Goal: Information Seeking & Learning: Learn about a topic

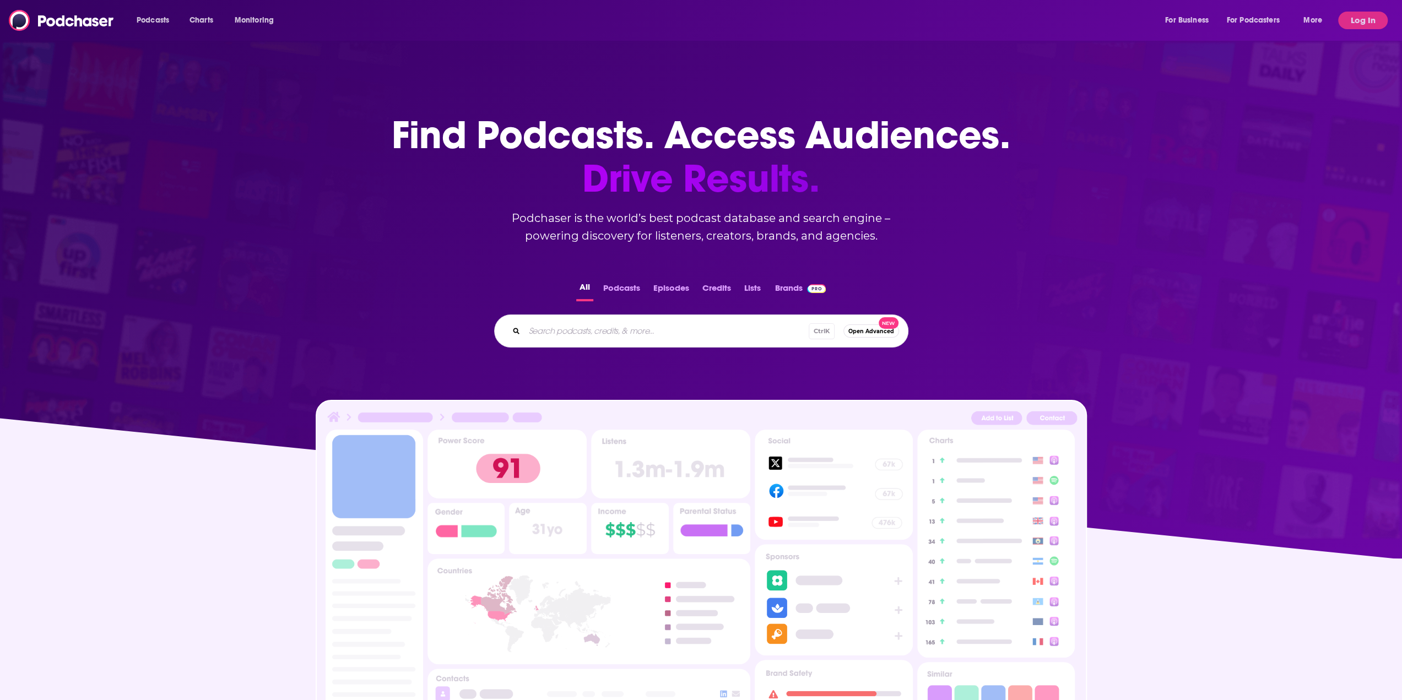
click at [653, 331] on input "Search podcasts, credits, & more..." at bounding box center [666, 331] width 284 height 18
type input "tech disruptors"
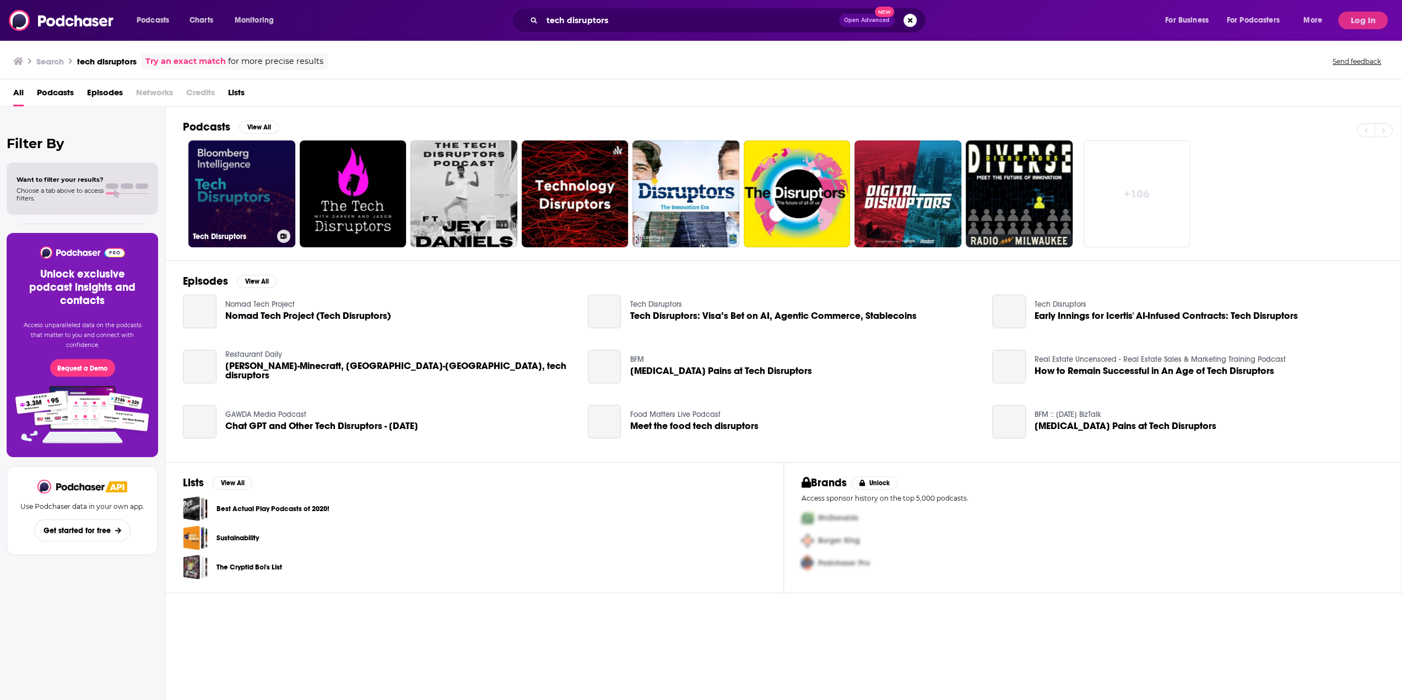
click at [263, 176] on link "Tech Disruptors" at bounding box center [241, 193] width 107 height 107
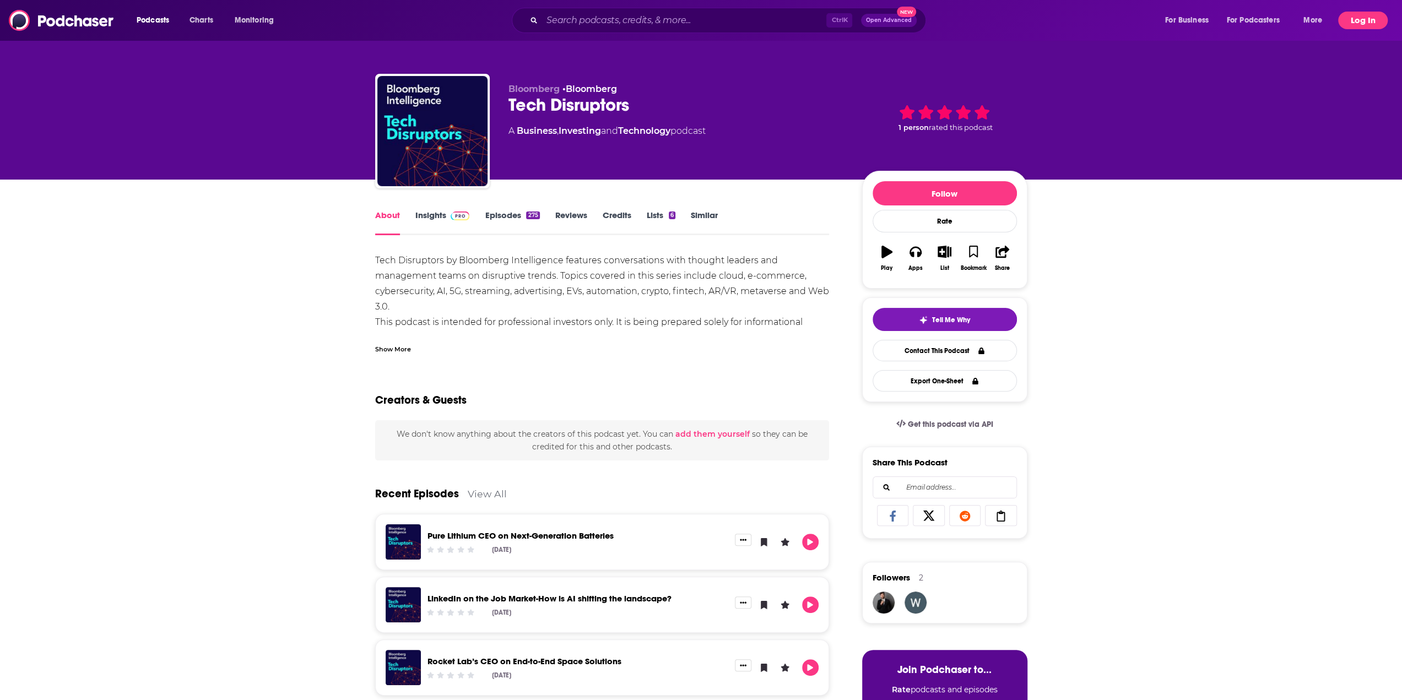
click at [1346, 21] on button "Log In" at bounding box center [1363, 21] width 50 height 18
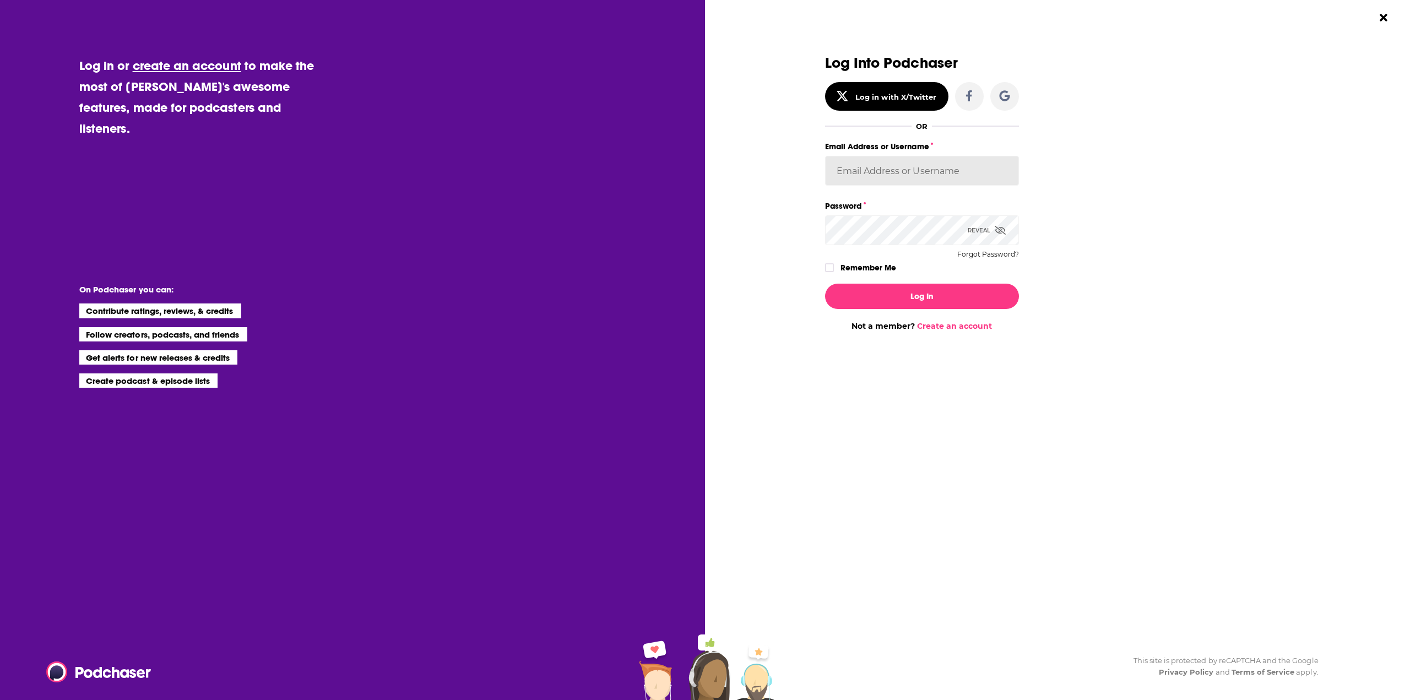
type input "gpg2"
click at [956, 291] on button "Log In" at bounding box center [922, 296] width 194 height 25
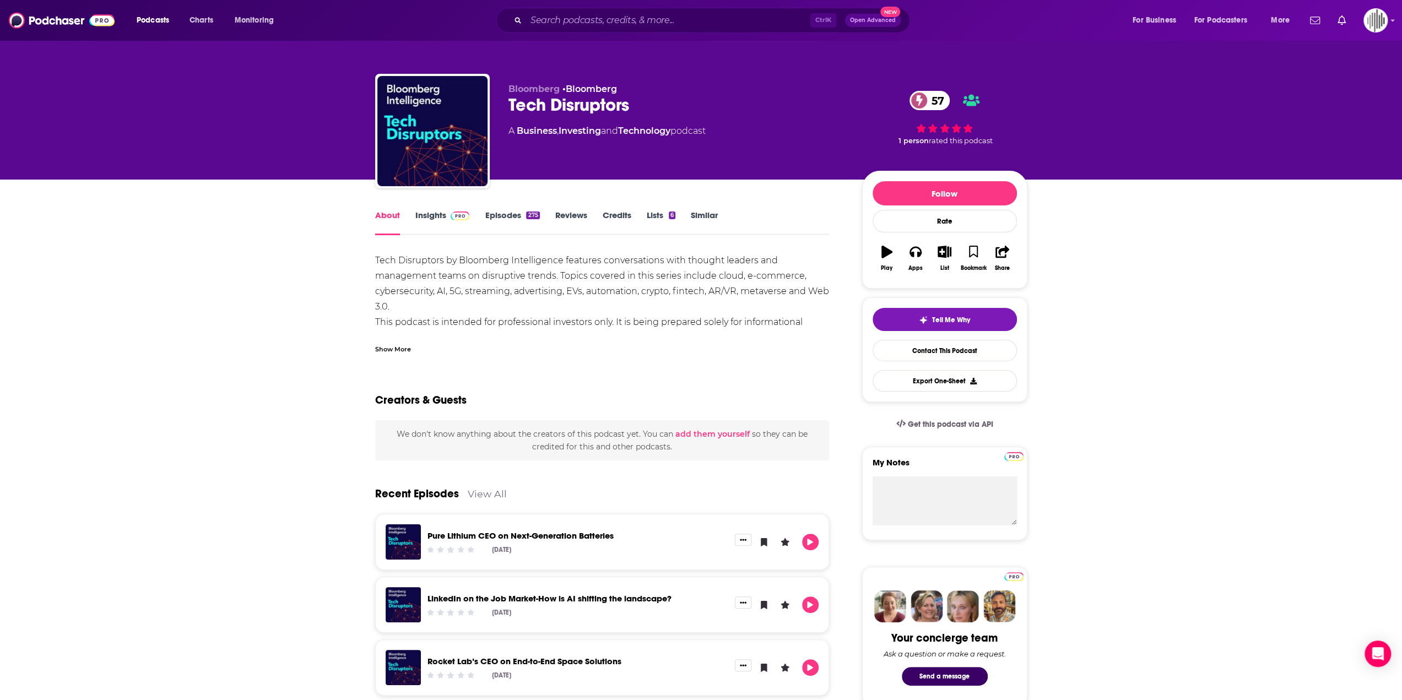
click at [430, 219] on link "Insights" at bounding box center [442, 222] width 55 height 25
